Goal: Transaction & Acquisition: Download file/media

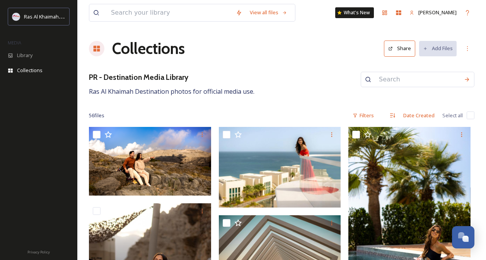
scroll to position [541, 0]
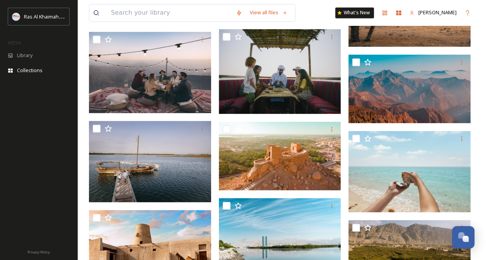
type input "R"
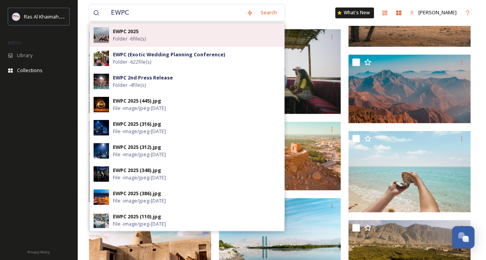
type input "EWPC"
click at [136, 39] on span "Folder - 6 file(s)" at bounding box center [129, 38] width 33 height 7
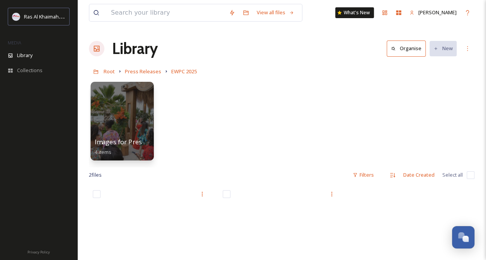
click at [129, 118] on div at bounding box center [121, 121] width 63 height 79
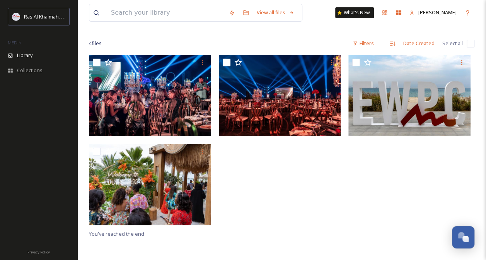
scroll to position [39, 0]
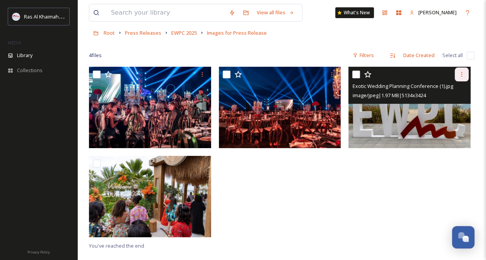
click at [461, 76] on icon at bounding box center [461, 74] width 1 height 5
click at [457, 101] on div "Download" at bounding box center [452, 106] width 31 height 15
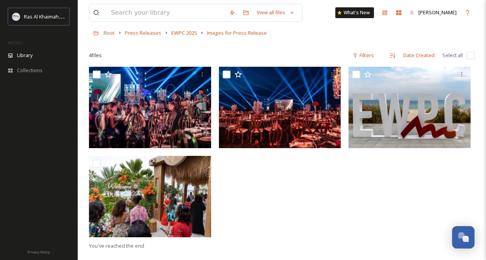
click at [253, 185] on div at bounding box center [282, 154] width 126 height 174
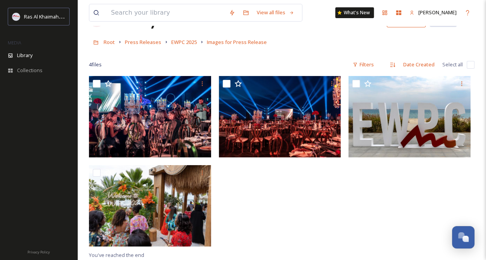
scroll to position [0, 0]
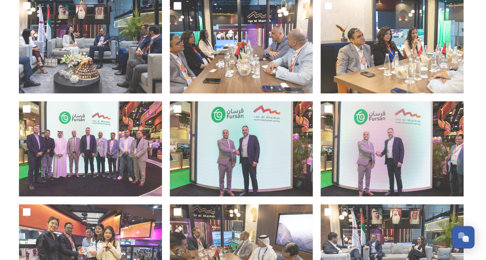
scroll to position [502, 0]
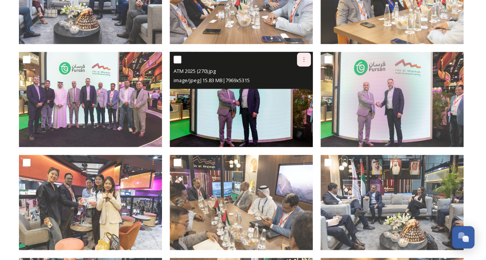
click at [304, 60] on icon at bounding box center [304, 59] width 6 height 6
click at [302, 88] on span "Download" at bounding box center [295, 91] width 24 height 7
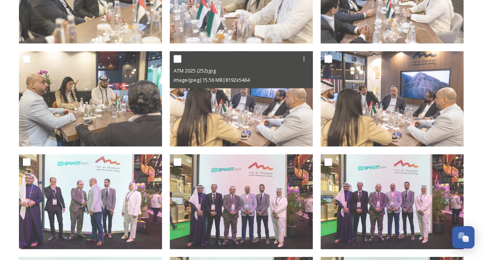
scroll to position [1159, 0]
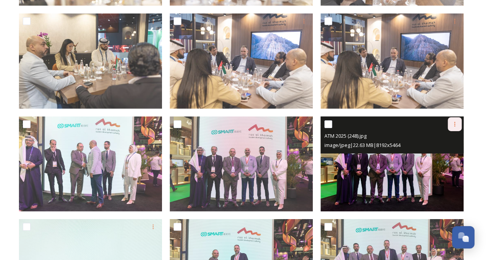
click at [456, 124] on icon at bounding box center [454, 124] width 6 height 6
click at [448, 155] on span "Download" at bounding box center [445, 156] width 24 height 7
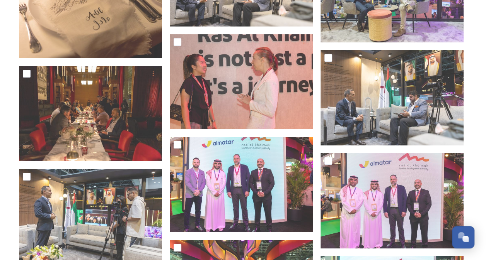
scroll to position [0, 0]
